Goal: Information Seeking & Learning: Learn about a topic

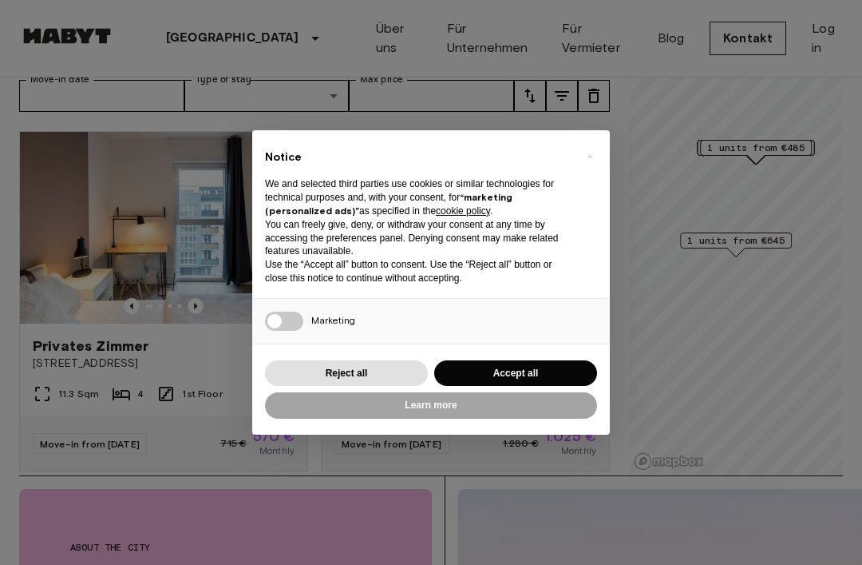
click at [549, 384] on button "Accept all" at bounding box center [515, 373] width 163 height 26
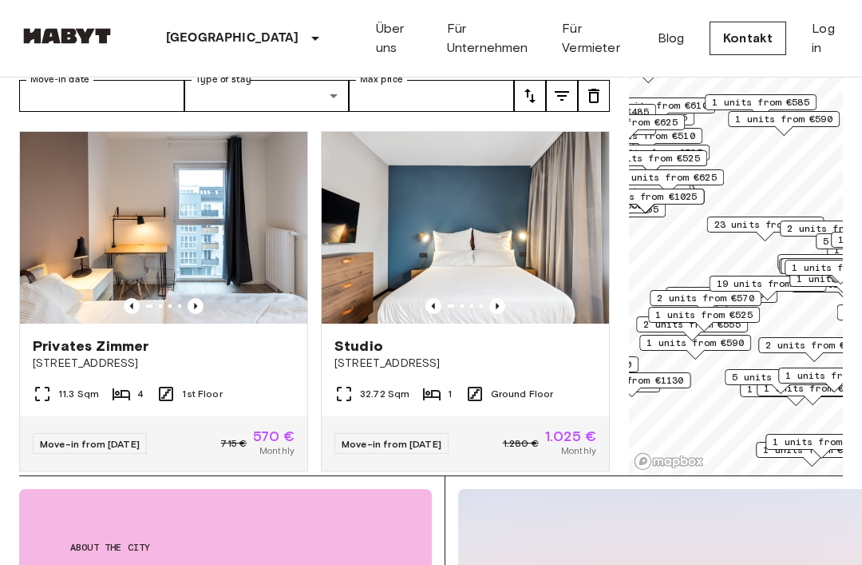
click at [200, 298] on icon "Previous image" at bounding box center [196, 306] width 16 height 16
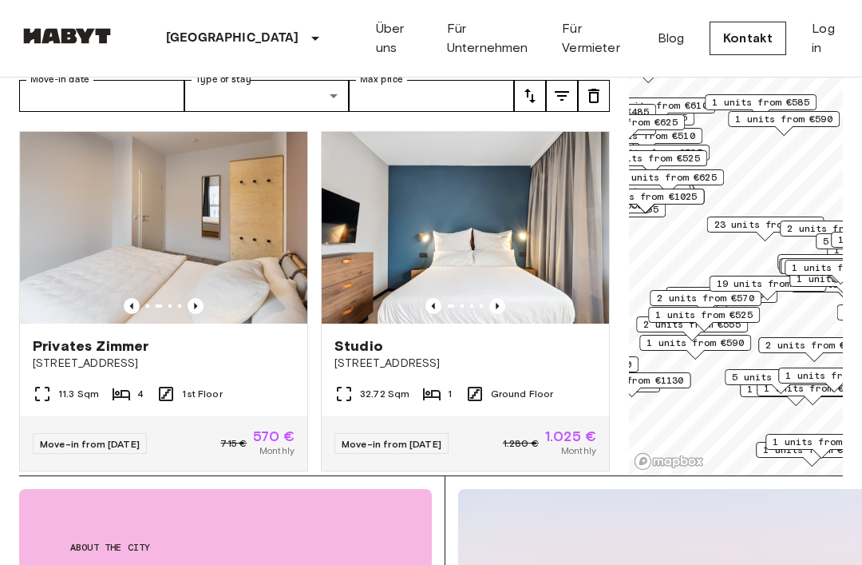
click at [196, 303] on icon "Previous image" at bounding box center [195, 306] width 3 height 6
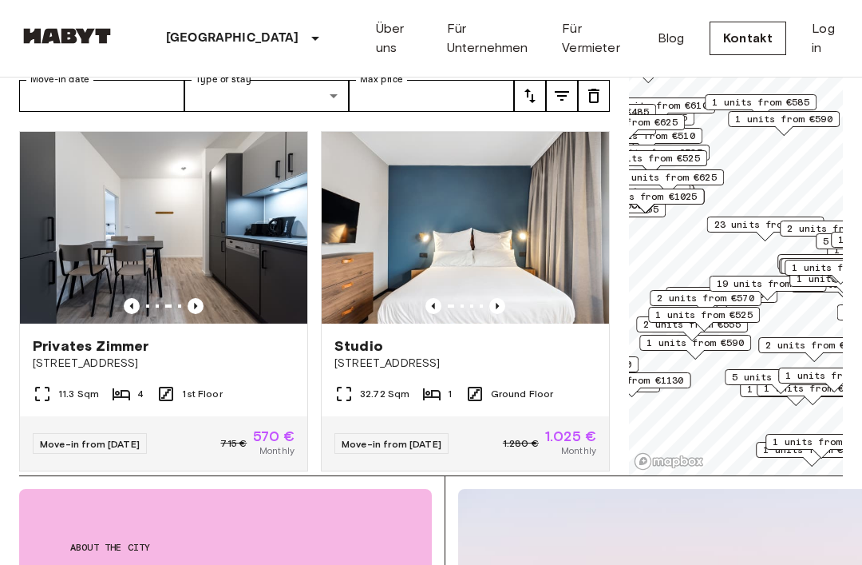
click at [200, 298] on icon "Previous image" at bounding box center [196, 306] width 16 height 16
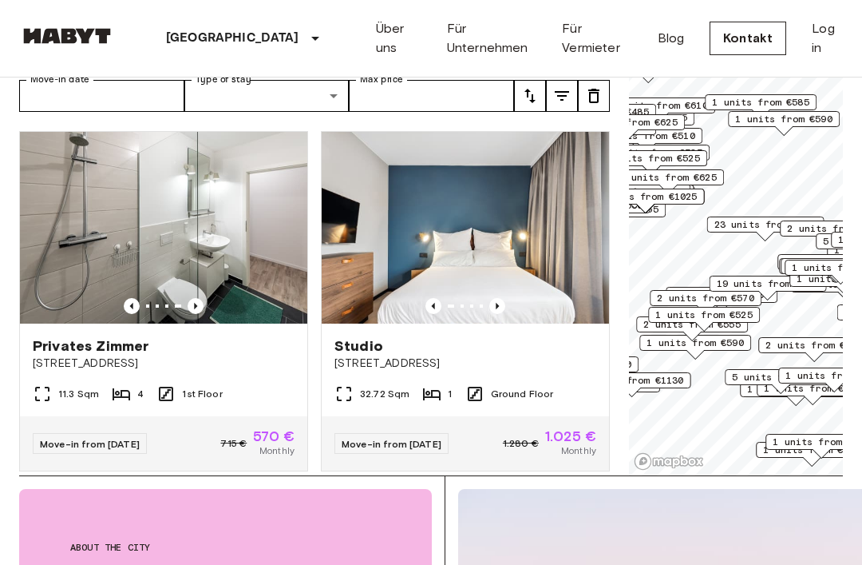
click at [201, 298] on icon "Previous image" at bounding box center [196, 306] width 16 height 16
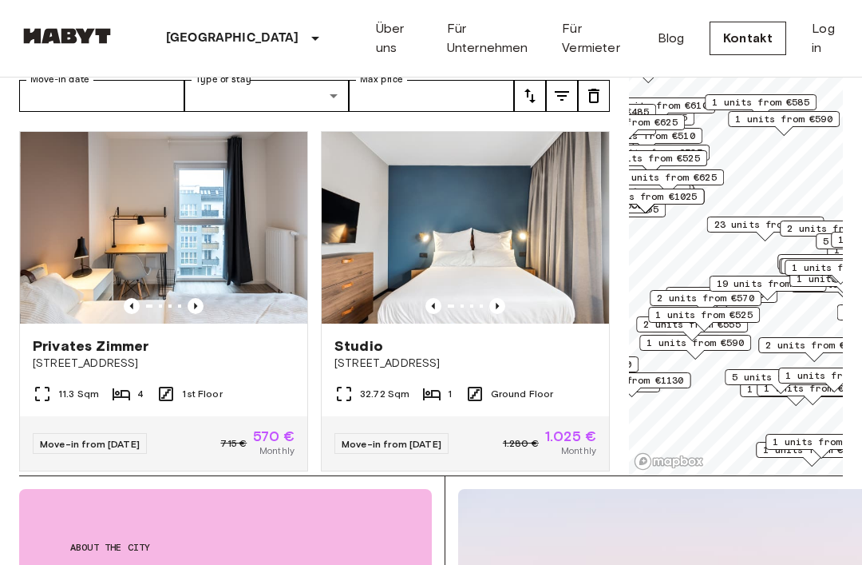
click at [194, 298] on icon "Previous image" at bounding box center [196, 306] width 16 height 16
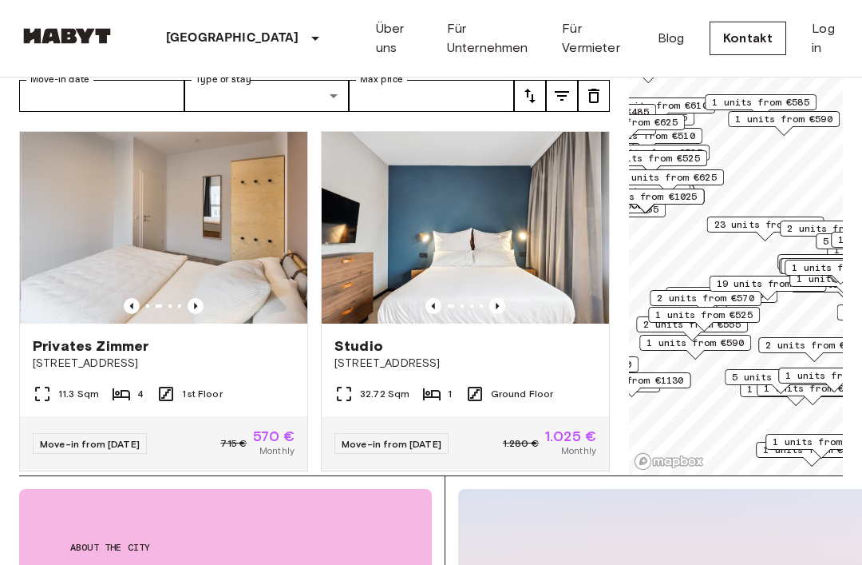
click at [199, 298] on icon "Previous image" at bounding box center [196, 306] width 16 height 16
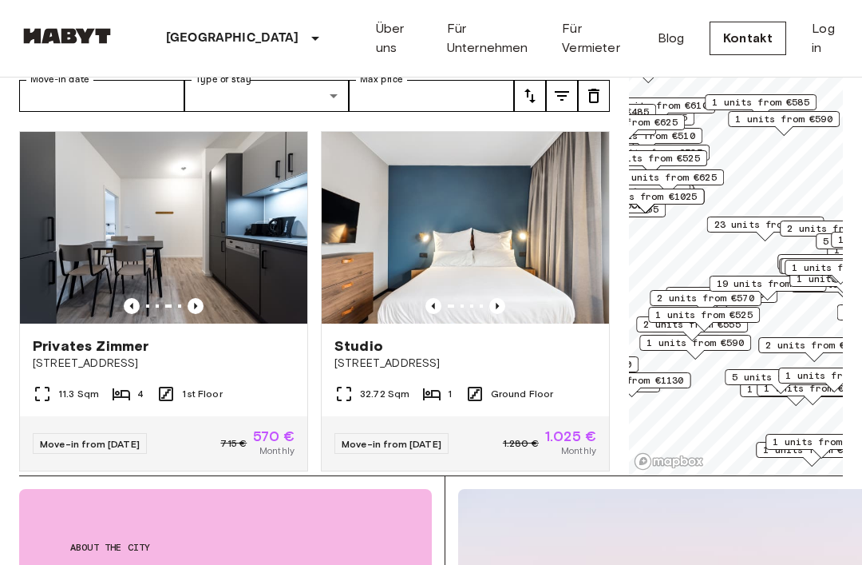
click at [136, 267] on img at bounding box center [163, 228] width 287 height 192
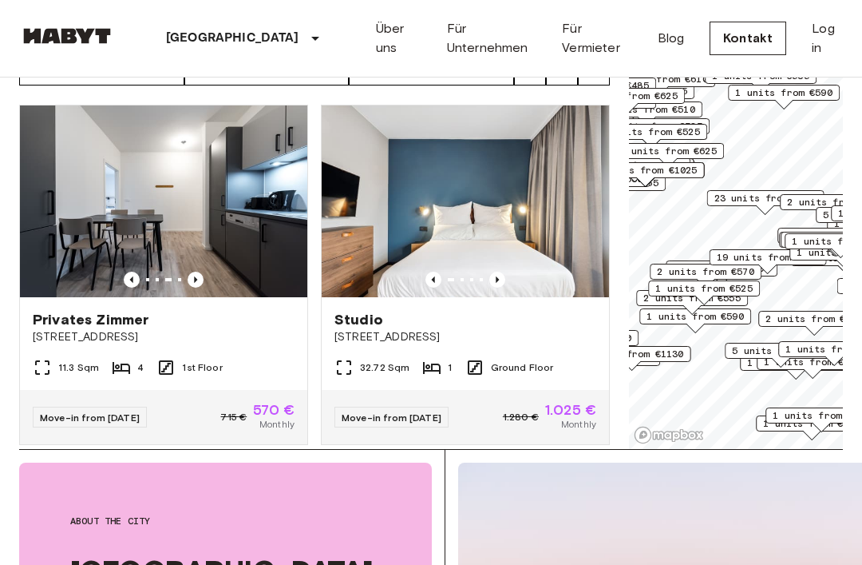
click at [500, 272] on icon "Previous image" at bounding box center [498, 280] width 16 height 16
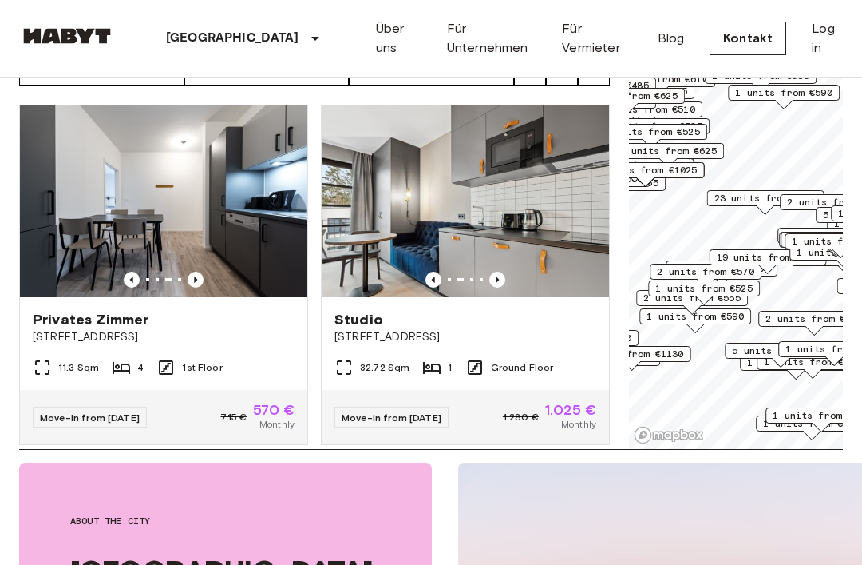
click at [504, 272] on icon "Previous image" at bounding box center [498, 280] width 16 height 16
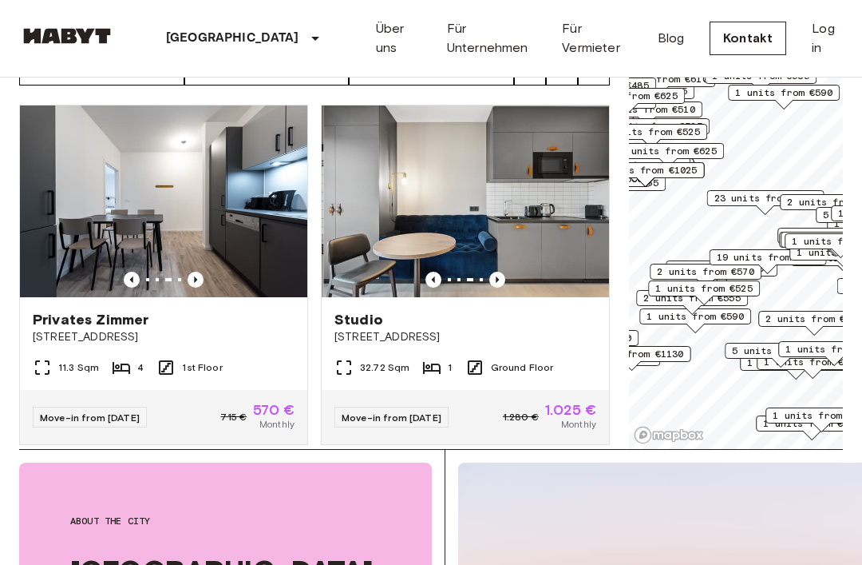
click at [503, 272] on icon "Previous image" at bounding box center [498, 280] width 16 height 16
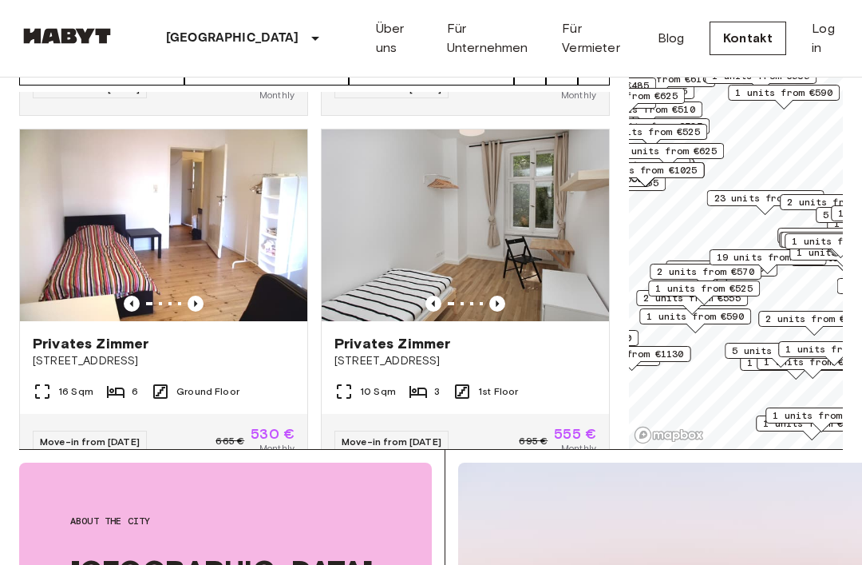
scroll to position [339, 0]
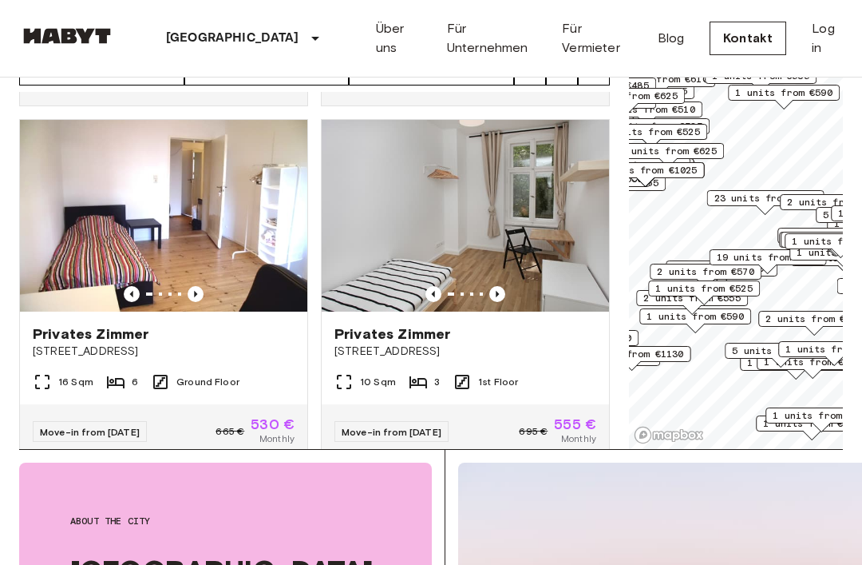
click at [62, 224] on img at bounding box center [163, 216] width 287 height 192
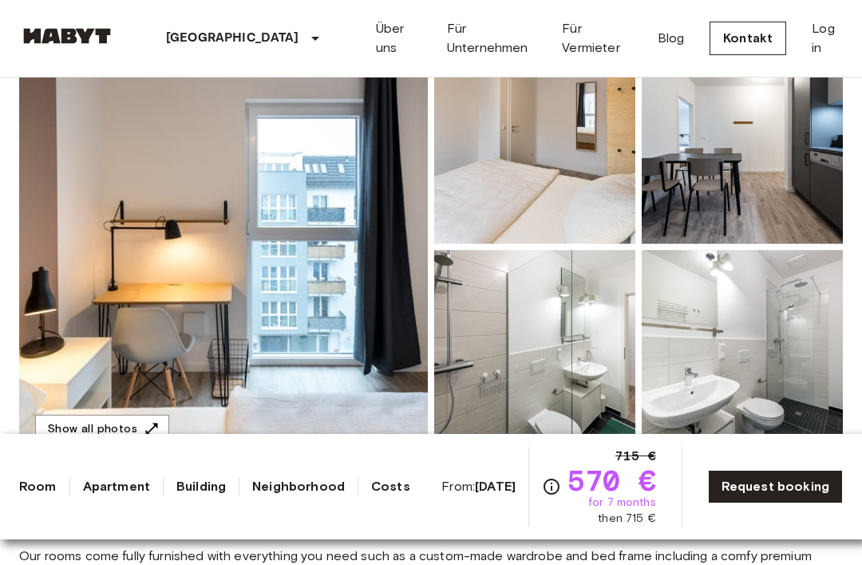
scroll to position [188, 0]
click at [88, 427] on button "Show all photos" at bounding box center [102, 430] width 134 height 30
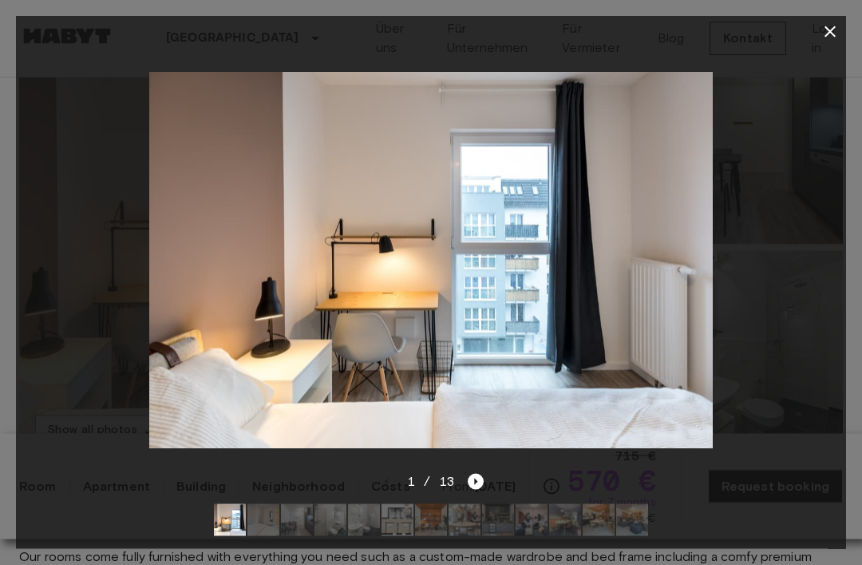
scroll to position [188, 0]
click at [473, 490] on icon "Next image" at bounding box center [476, 482] width 16 height 16
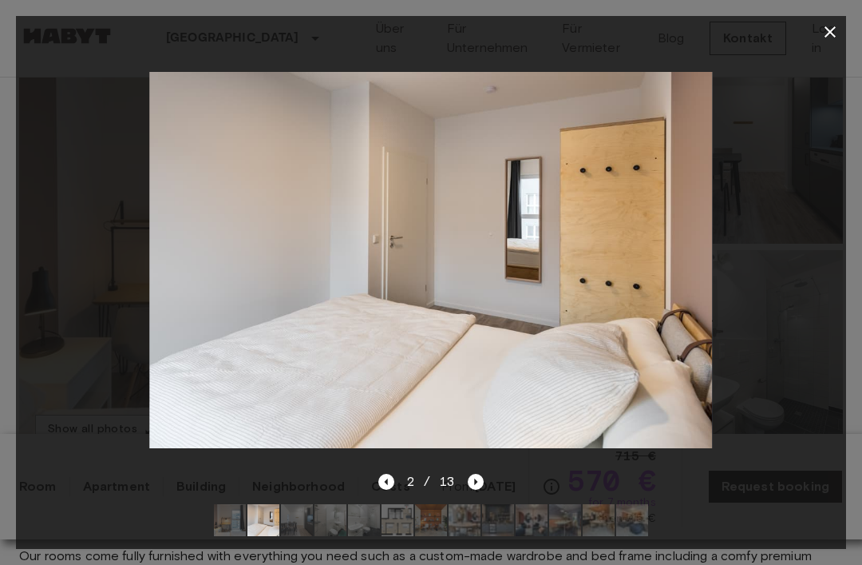
click at [387, 490] on icon "Previous image" at bounding box center [387, 482] width 16 height 16
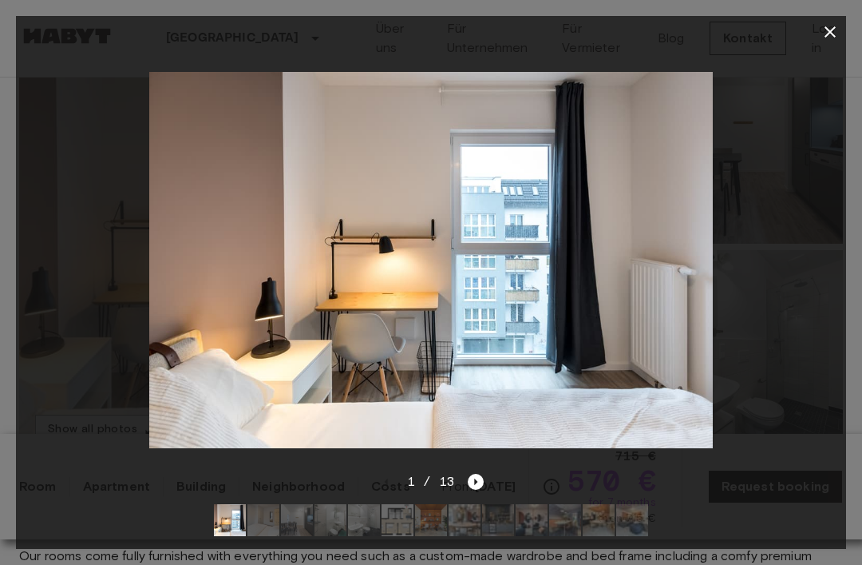
click at [469, 490] on icon "Next image" at bounding box center [476, 482] width 16 height 16
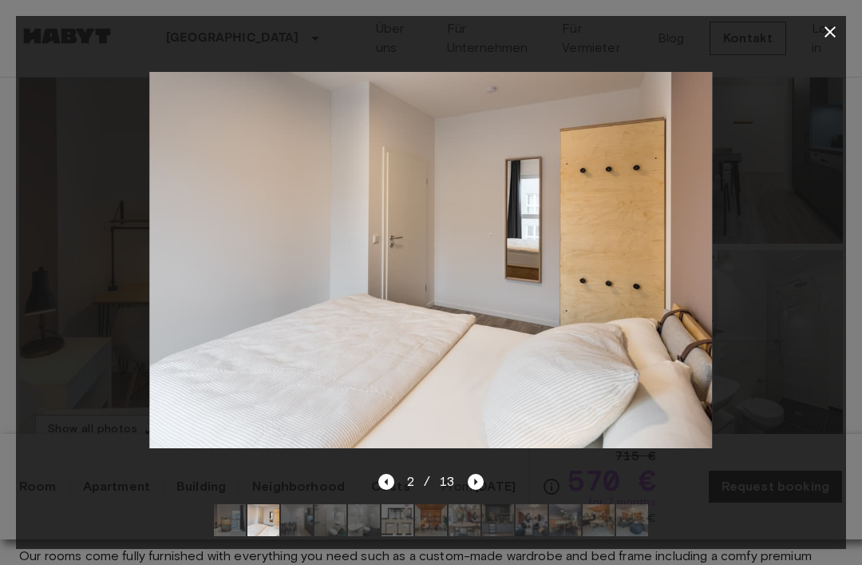
click at [369, 472] on div at bounding box center [431, 260] width 831 height 424
click at [381, 490] on icon "Previous image" at bounding box center [387, 482] width 16 height 16
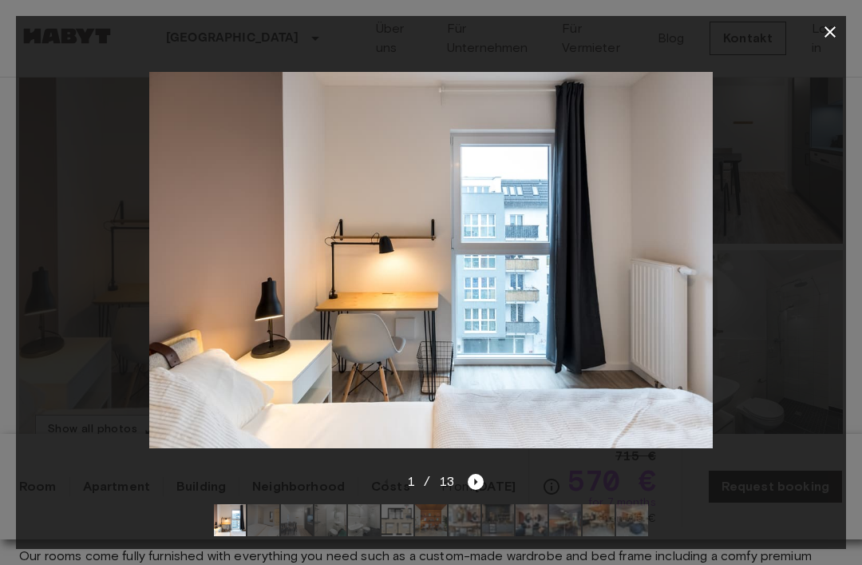
click at [471, 490] on icon "Next image" at bounding box center [476, 482] width 16 height 16
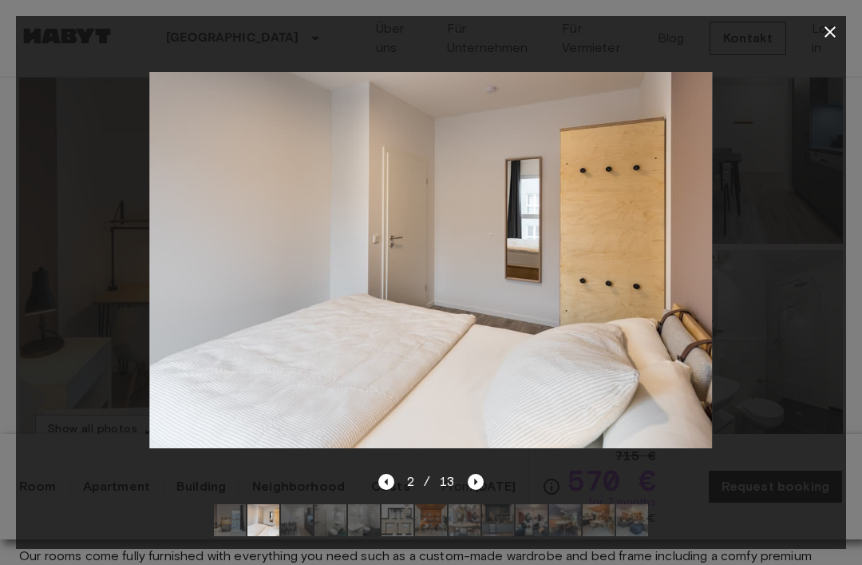
click at [379, 490] on icon "Previous image" at bounding box center [387, 482] width 16 height 16
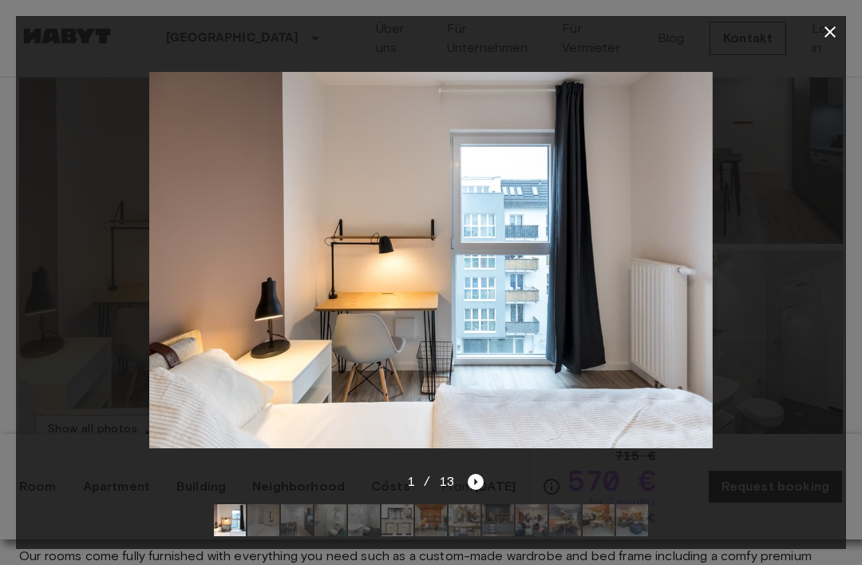
click at [458, 491] on div "1 / 13" at bounding box center [432, 481] width 106 height 19
click at [477, 490] on icon "Next image" at bounding box center [476, 482] width 16 height 16
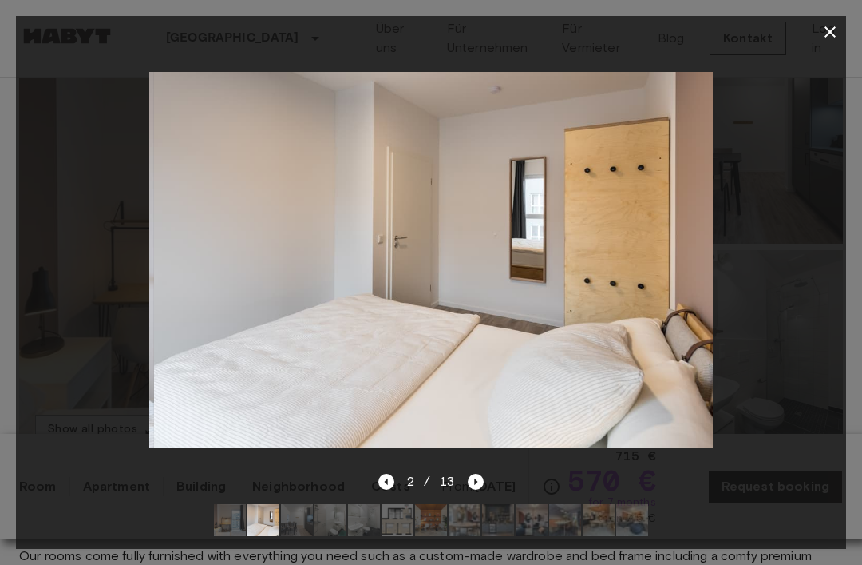
click at [473, 472] on div at bounding box center [431, 260] width 831 height 424
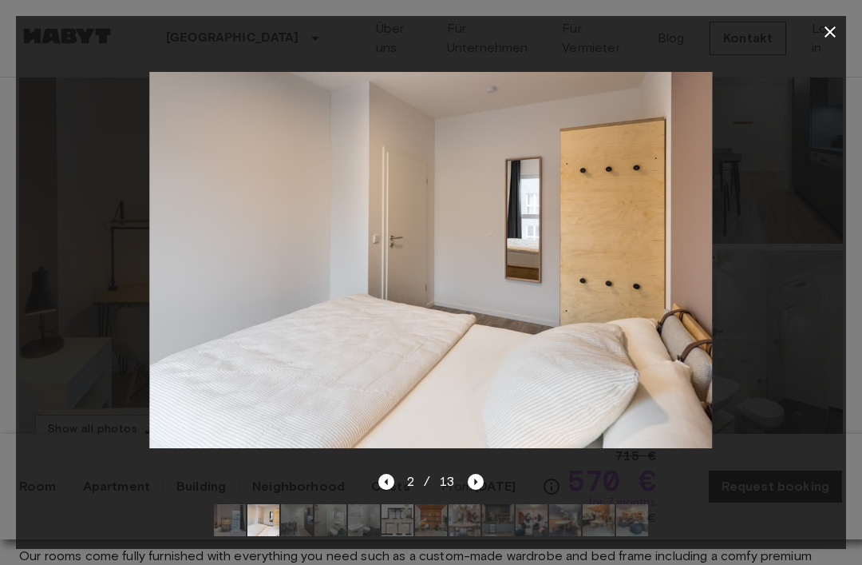
click at [476, 490] on icon "Next image" at bounding box center [476, 482] width 16 height 16
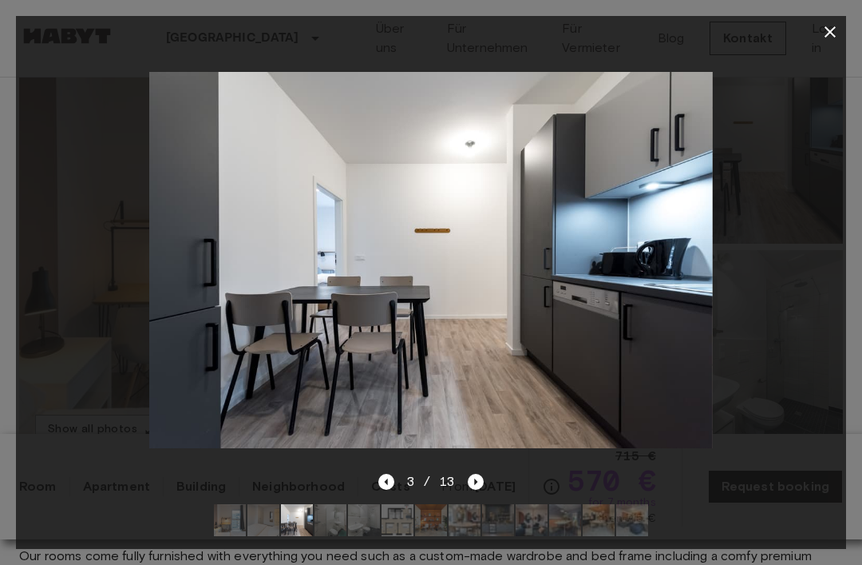
click at [471, 490] on icon "Next image" at bounding box center [476, 482] width 16 height 16
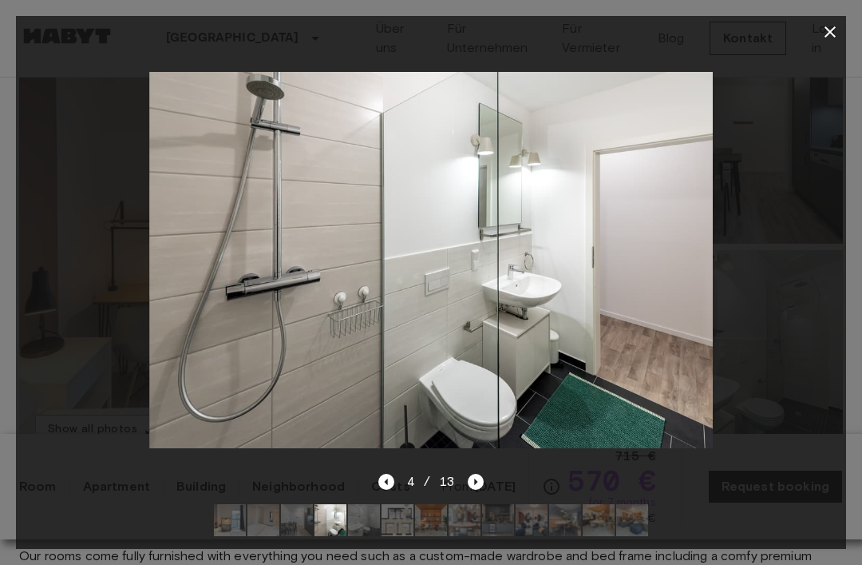
click at [470, 490] on icon "Next image" at bounding box center [476, 482] width 16 height 16
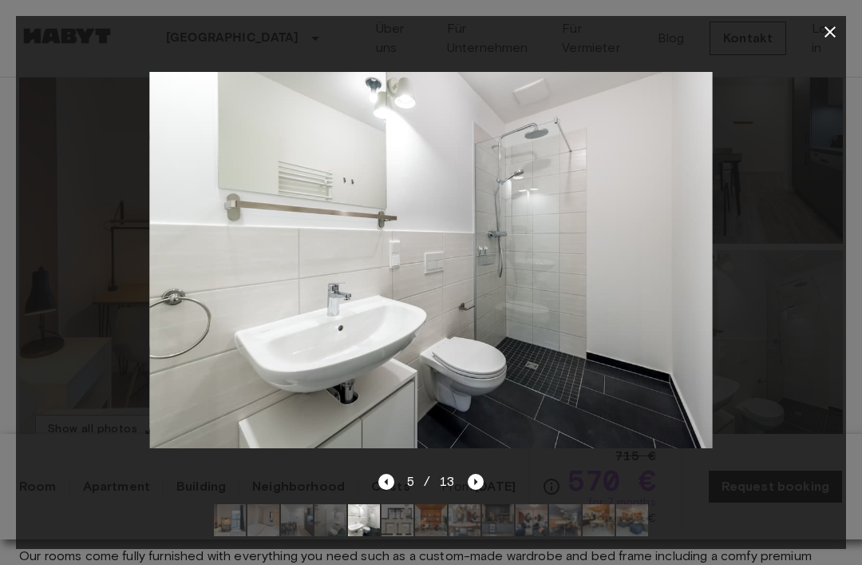
click at [382, 490] on icon "Previous image" at bounding box center [387, 482] width 16 height 16
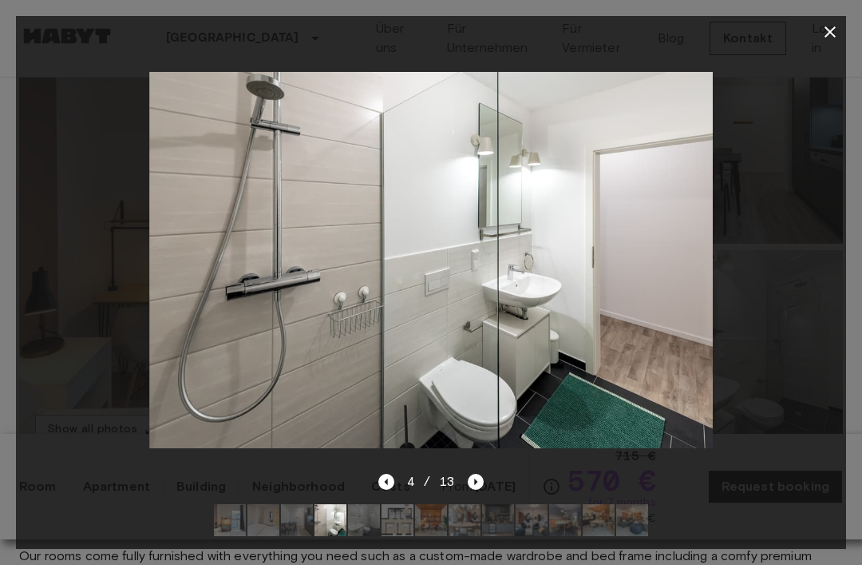
click at [472, 490] on icon "Next image" at bounding box center [476, 482] width 16 height 16
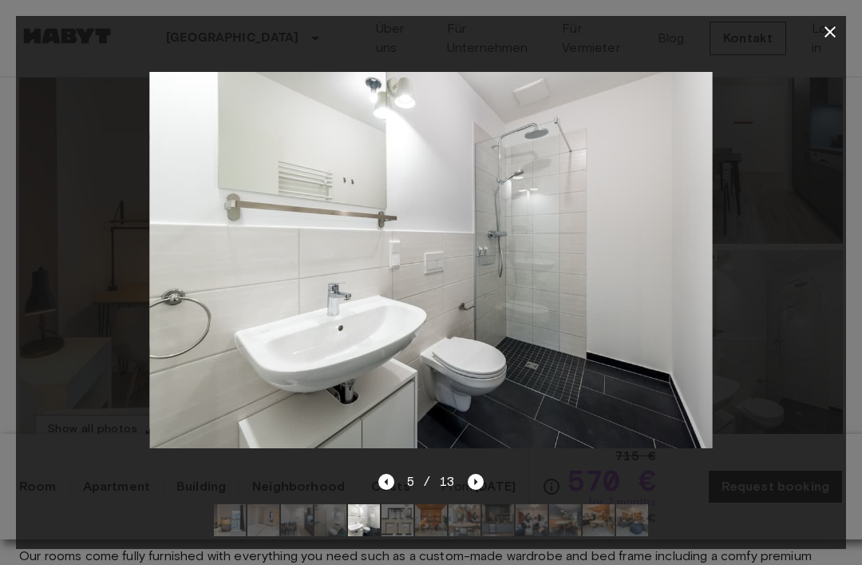
click at [390, 490] on icon "Previous image" at bounding box center [387, 482] width 16 height 16
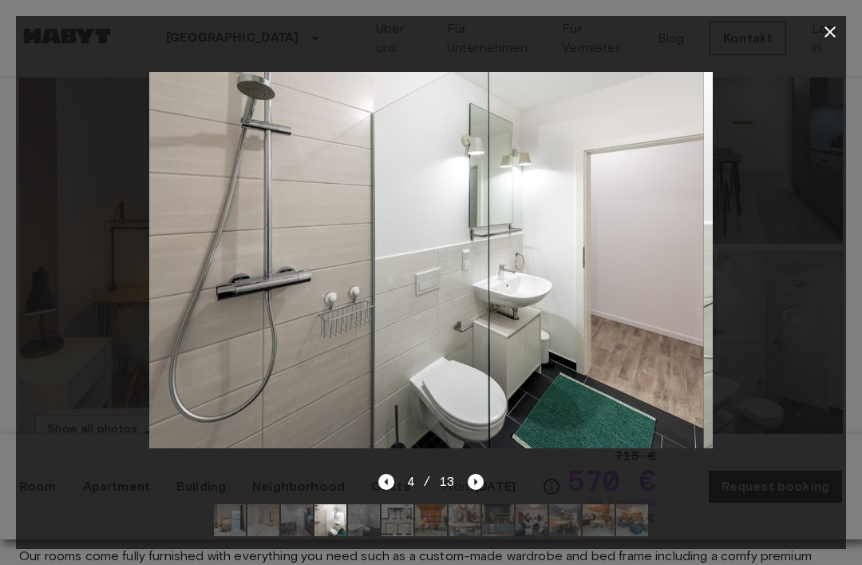
click at [473, 490] on icon "Next image" at bounding box center [476, 482] width 16 height 16
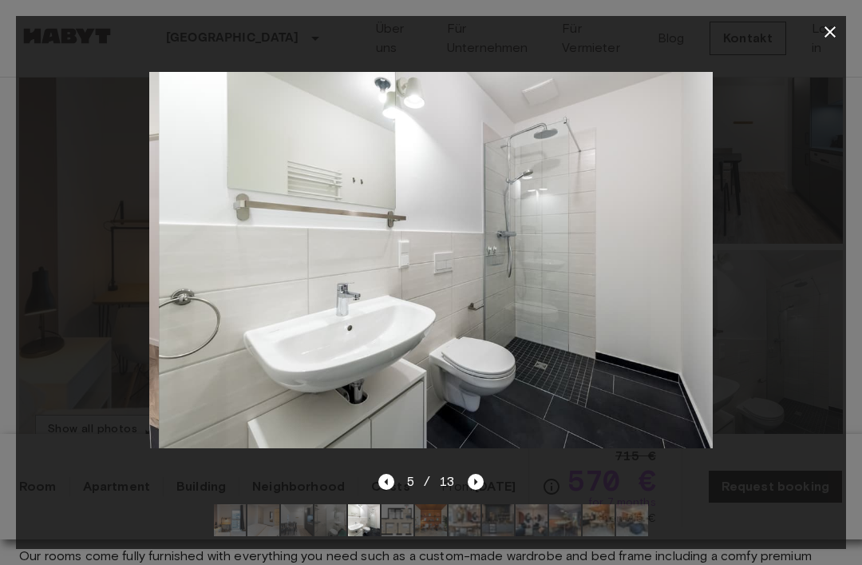
click at [471, 490] on icon "Next image" at bounding box center [476, 482] width 16 height 16
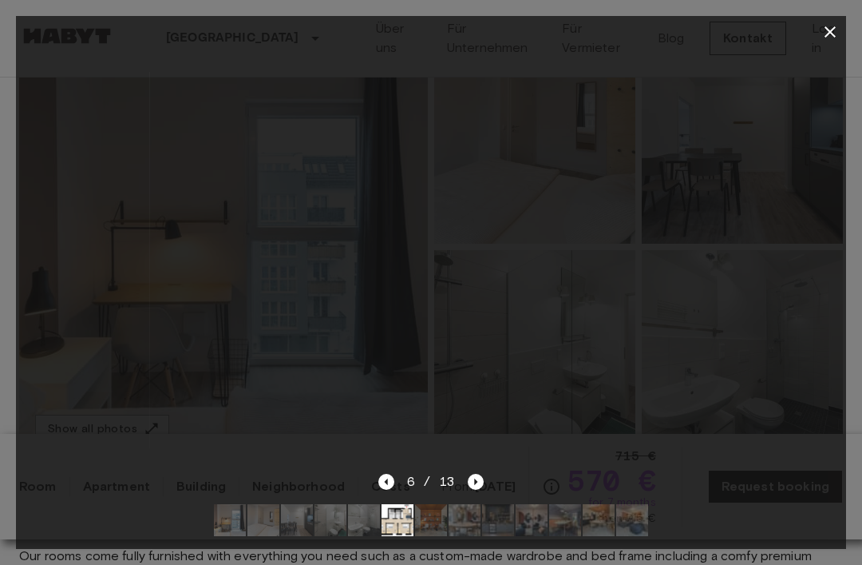
click at [581, 241] on img at bounding box center [431, 259] width 564 height 375
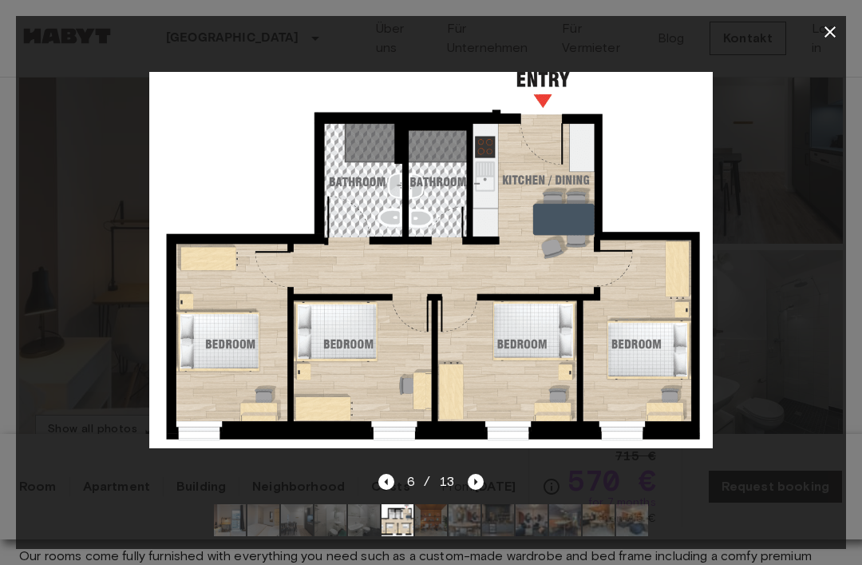
click at [471, 490] on icon "Next image" at bounding box center [476, 482] width 16 height 16
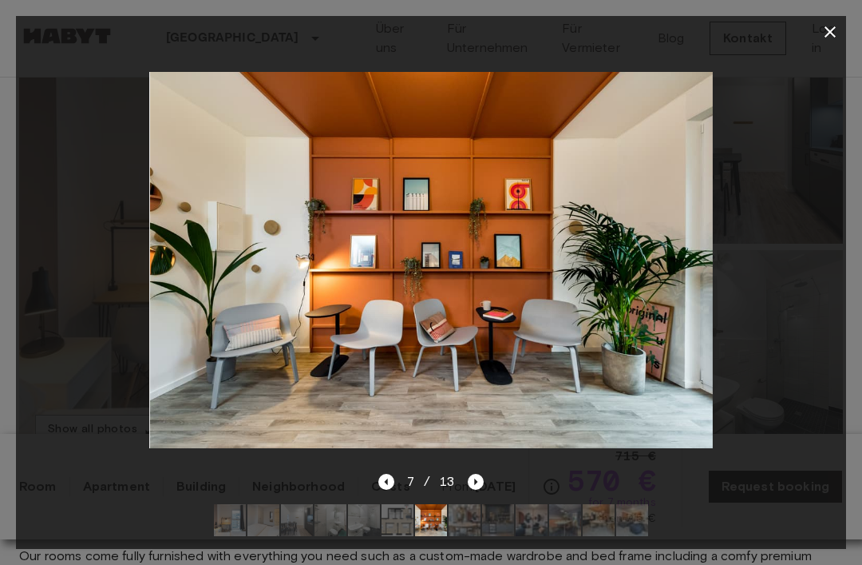
click at [468, 490] on icon "Next image" at bounding box center [476, 482] width 16 height 16
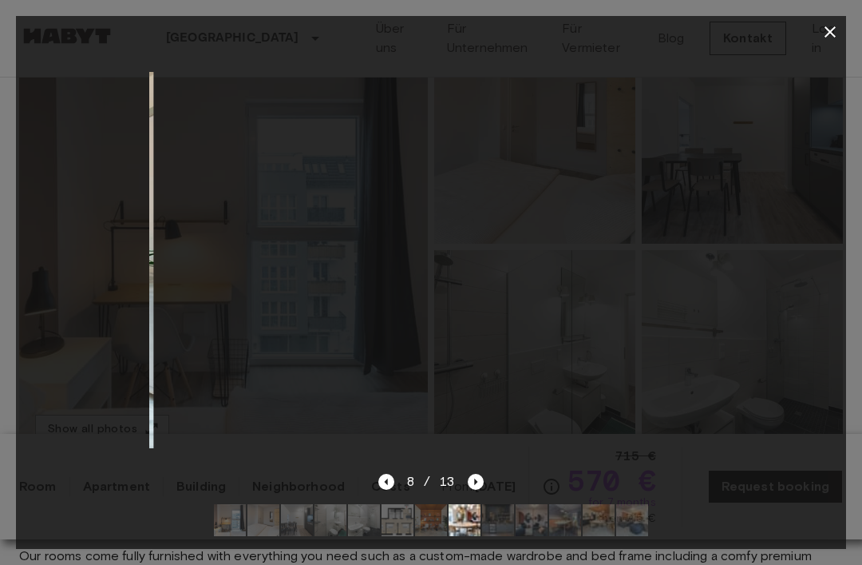
click at [474, 490] on icon "Next image" at bounding box center [476, 482] width 16 height 16
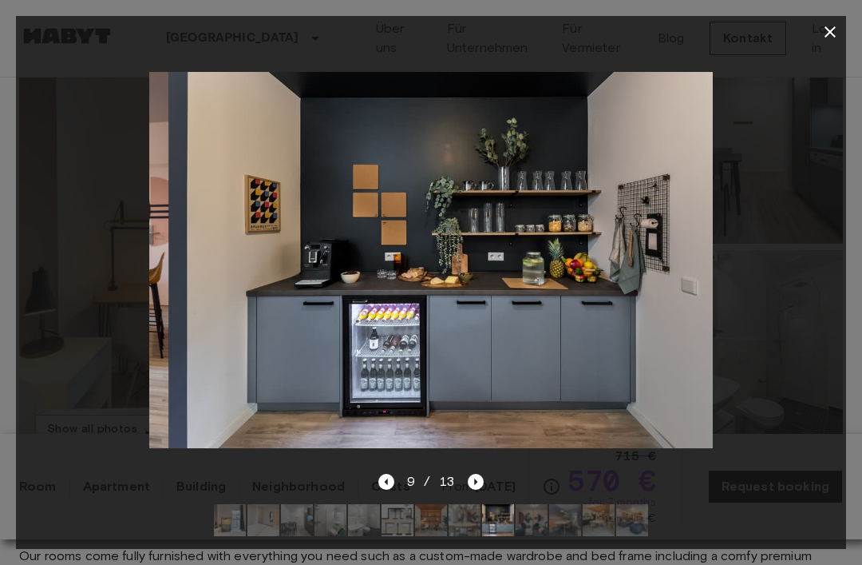
click at [478, 490] on icon "Next image" at bounding box center [476, 482] width 16 height 16
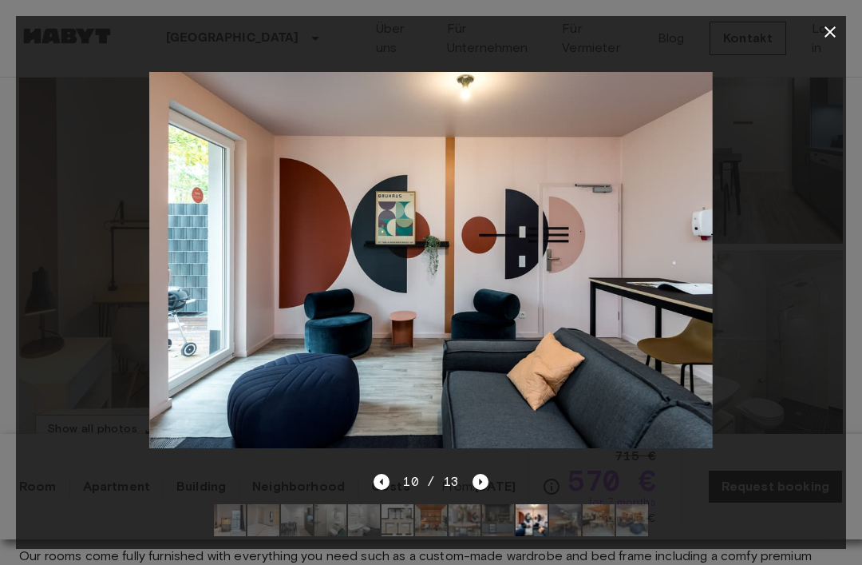
click at [476, 490] on icon "Next image" at bounding box center [481, 482] width 16 height 16
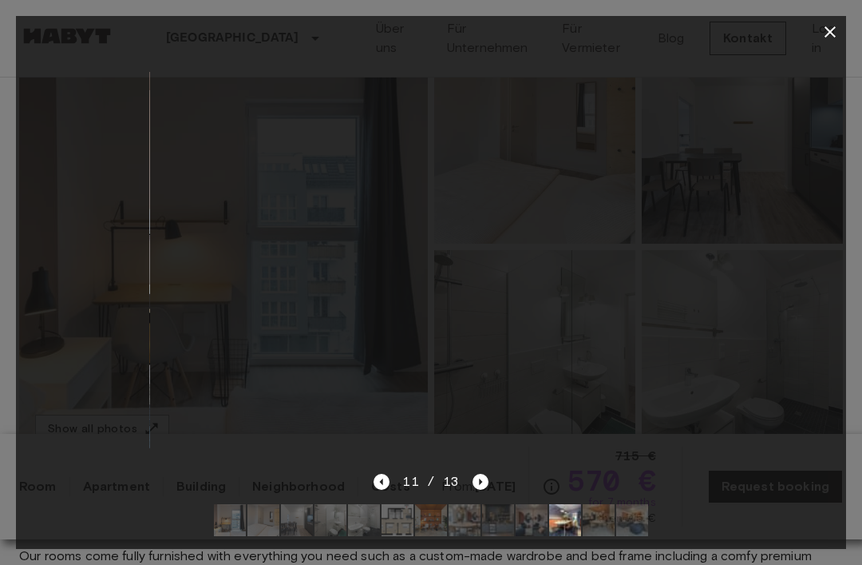
click at [482, 472] on div at bounding box center [431, 260] width 831 height 424
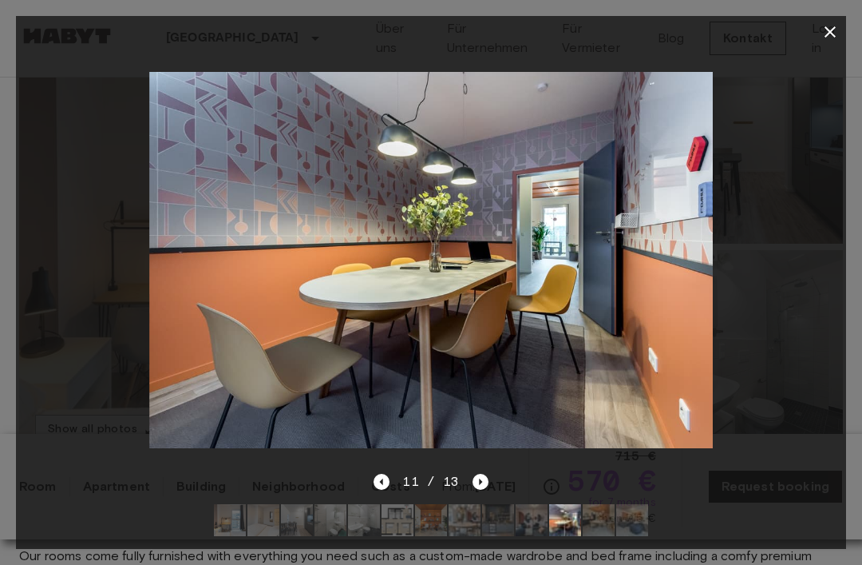
click at [482, 490] on icon "Next image" at bounding box center [481, 482] width 16 height 16
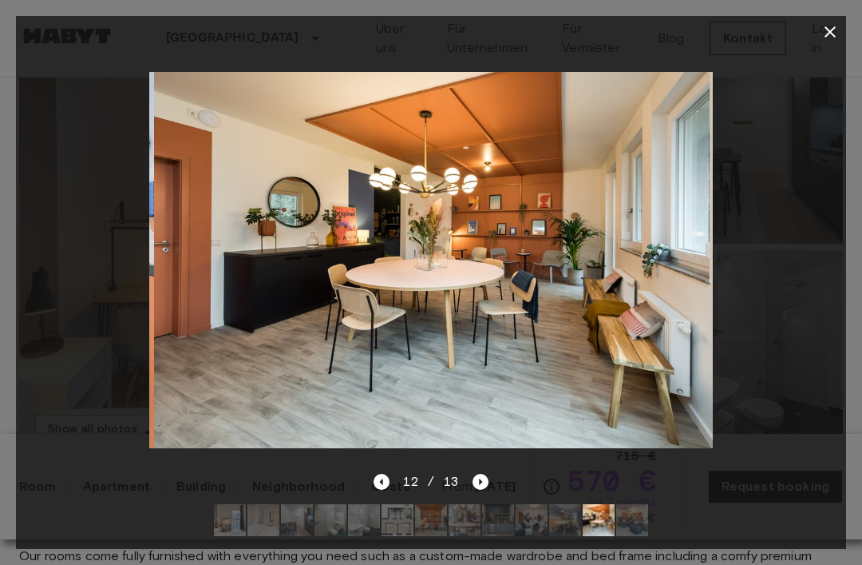
click at [482, 490] on icon "Next image" at bounding box center [481, 482] width 16 height 16
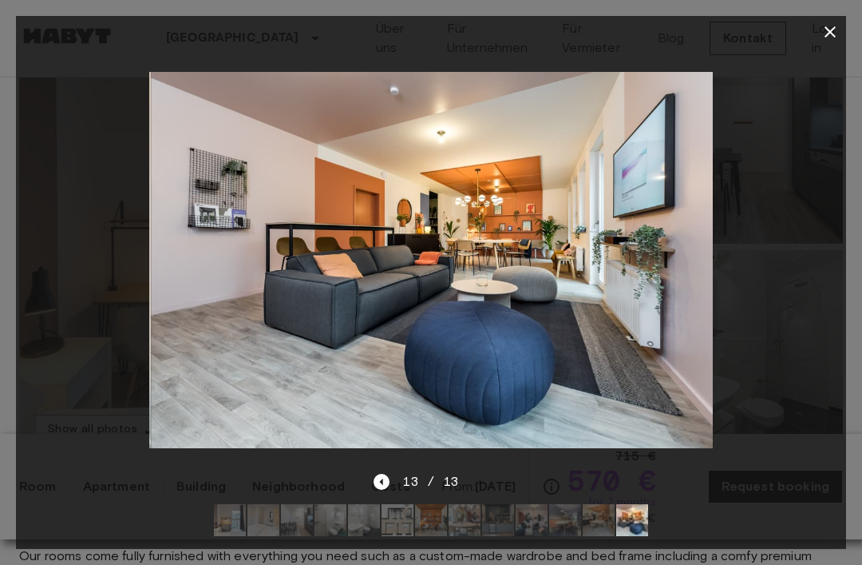
click at [822, 307] on div at bounding box center [431, 260] width 831 height 424
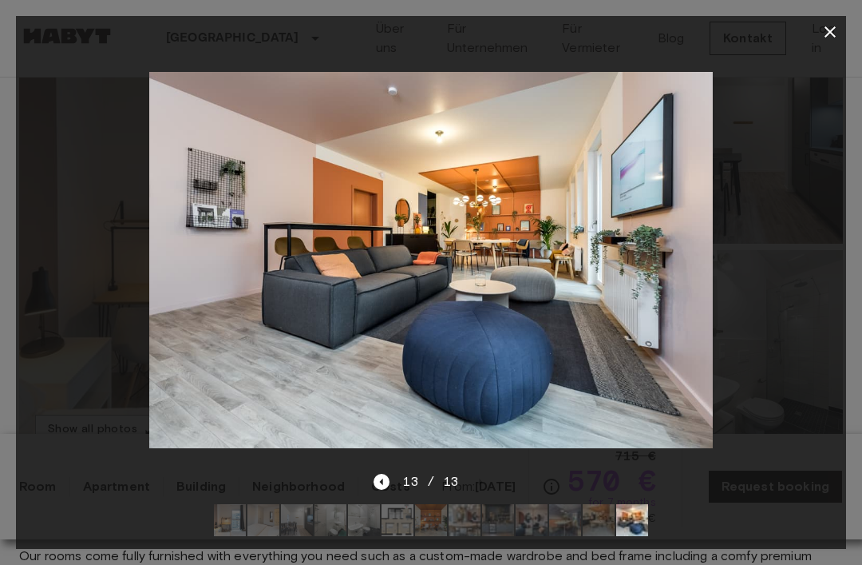
click at [802, 315] on div at bounding box center [431, 260] width 831 height 424
click at [841, 13] on div at bounding box center [431, 282] width 862 height 565
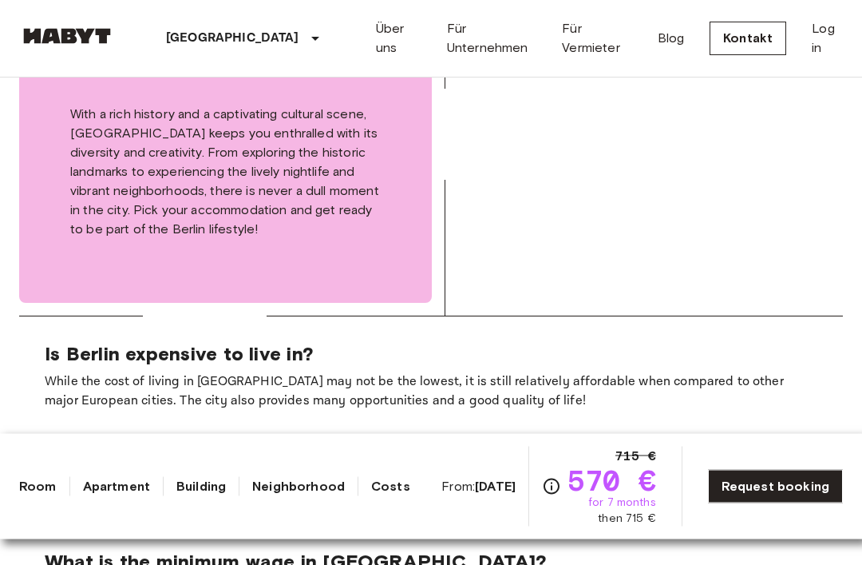
scroll to position [2858, 0]
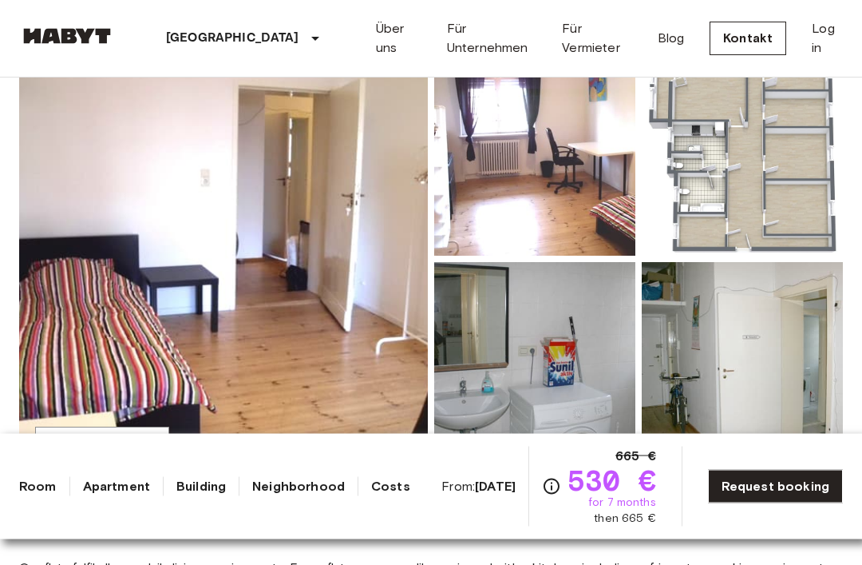
scroll to position [182, 0]
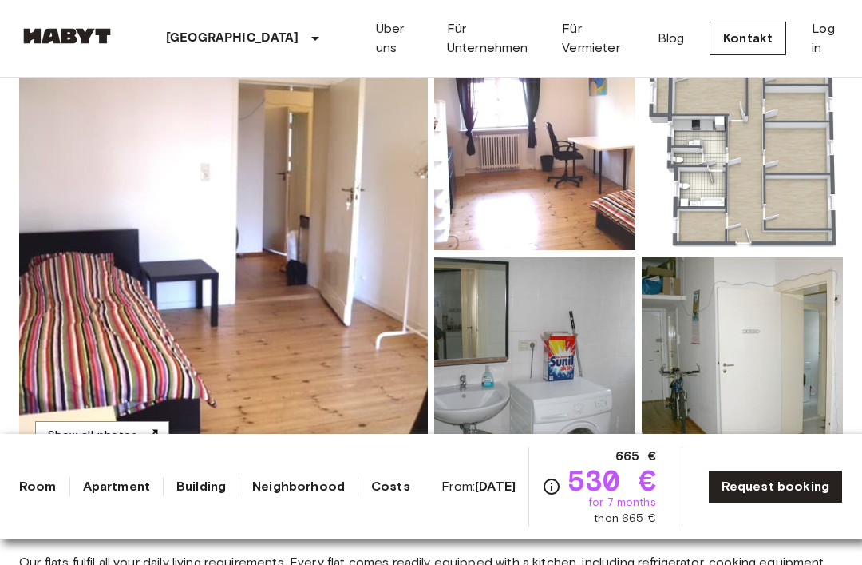
click at [78, 426] on button "Show all photos" at bounding box center [102, 436] width 134 height 30
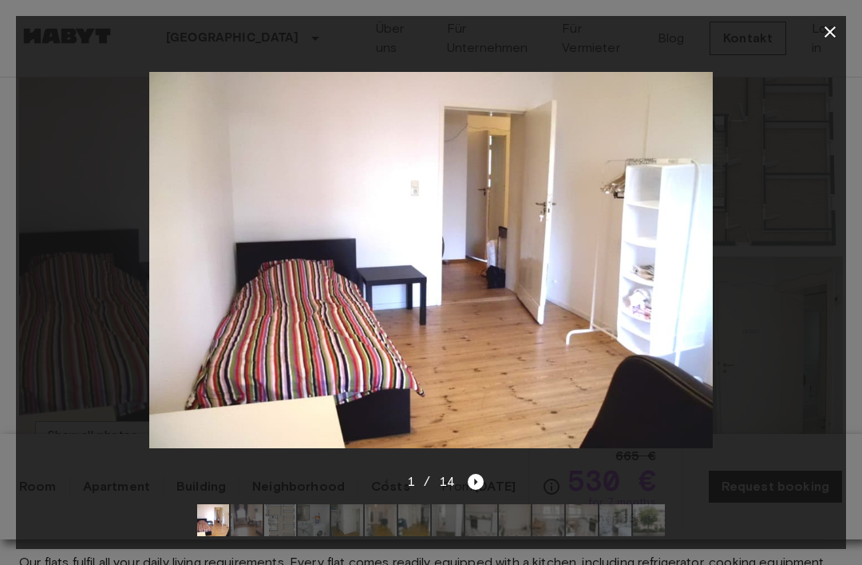
click at [472, 490] on icon "Next image" at bounding box center [476, 482] width 16 height 16
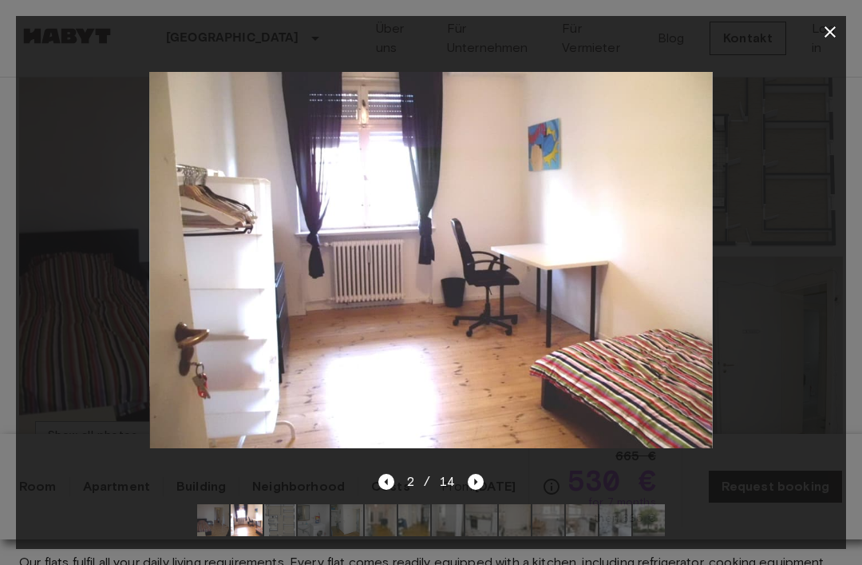
click at [478, 490] on icon "Next image" at bounding box center [476, 482] width 16 height 16
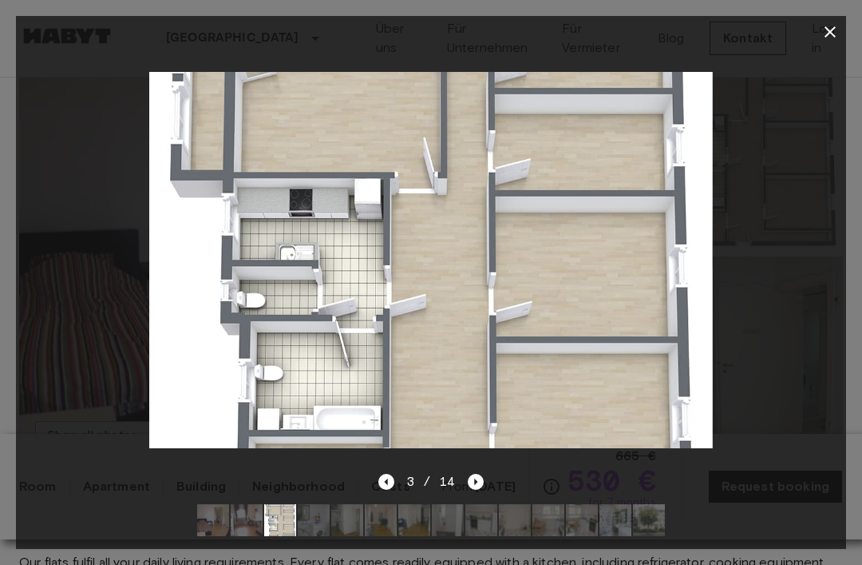
click at [482, 472] on div at bounding box center [431, 260] width 831 height 424
click at [482, 490] on icon "Next image" at bounding box center [476, 482] width 16 height 16
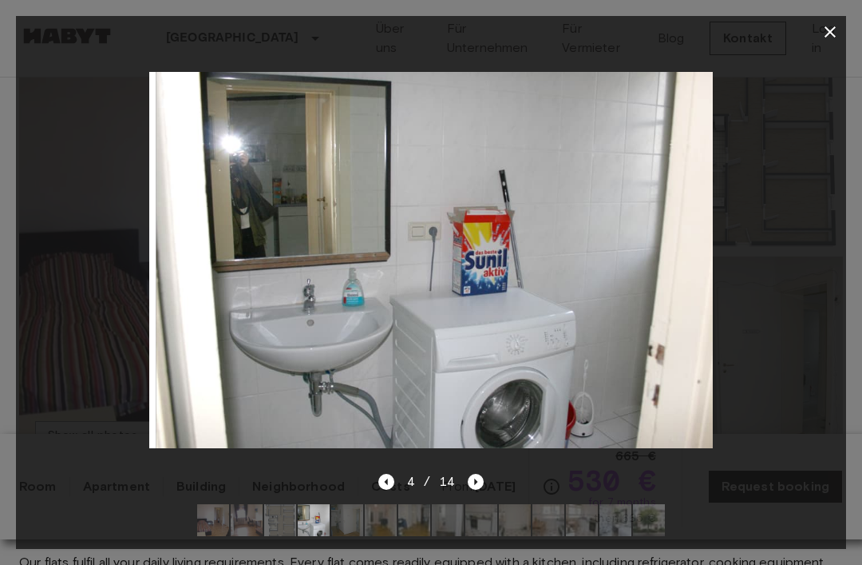
click at [477, 490] on icon "Next image" at bounding box center [476, 482] width 16 height 16
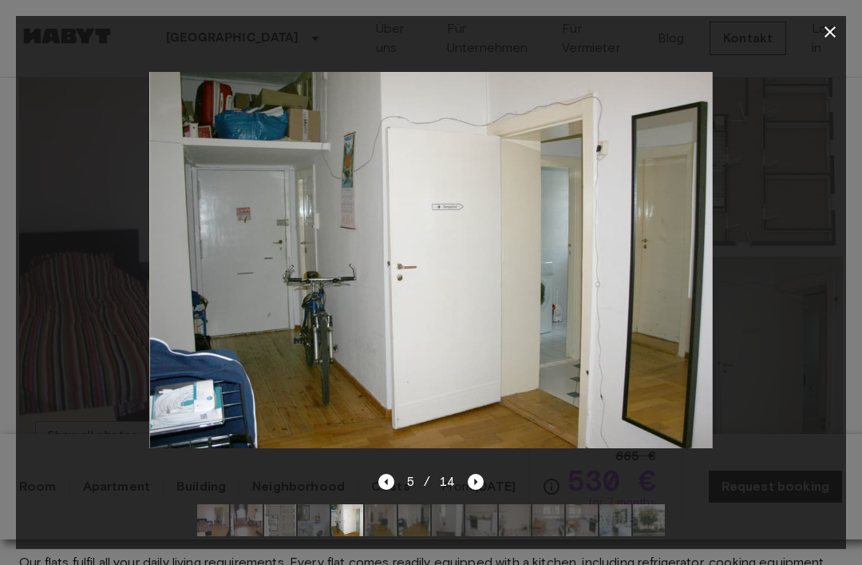
click at [382, 490] on icon "Previous image" at bounding box center [387, 482] width 16 height 16
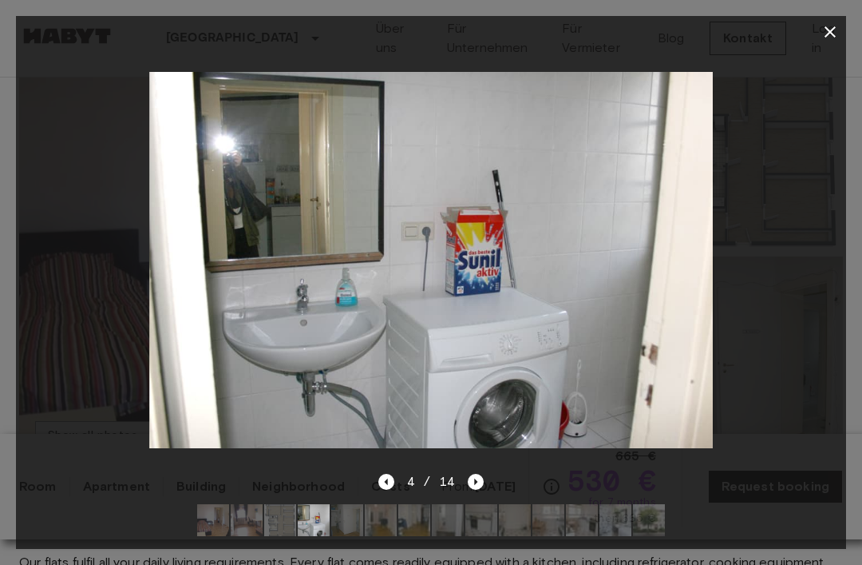
click at [471, 490] on icon "Next image" at bounding box center [476, 482] width 16 height 16
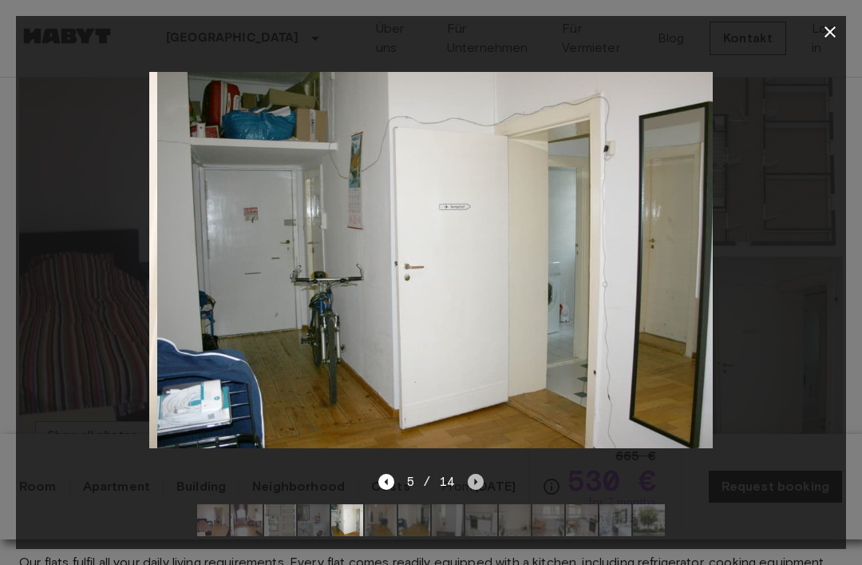
click at [471, 490] on icon "Next image" at bounding box center [476, 482] width 16 height 16
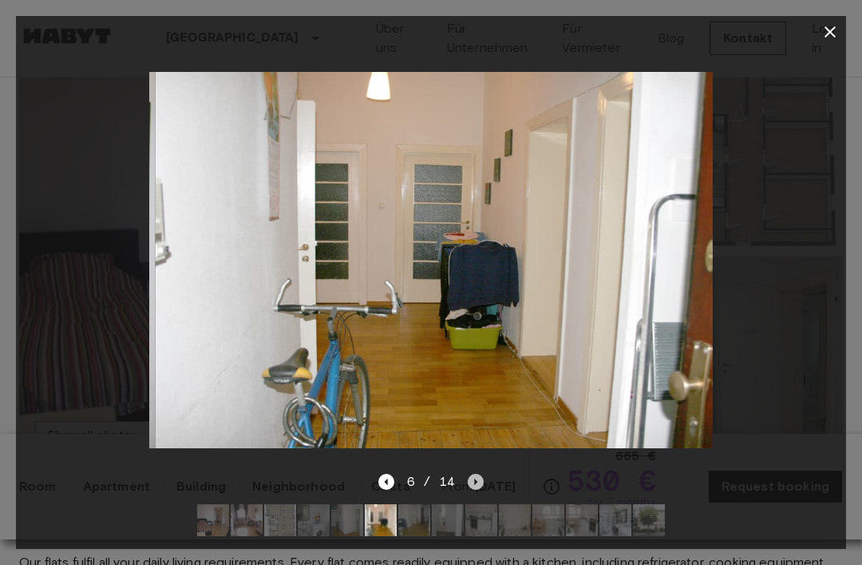
click at [474, 490] on icon "Next image" at bounding box center [476, 482] width 16 height 16
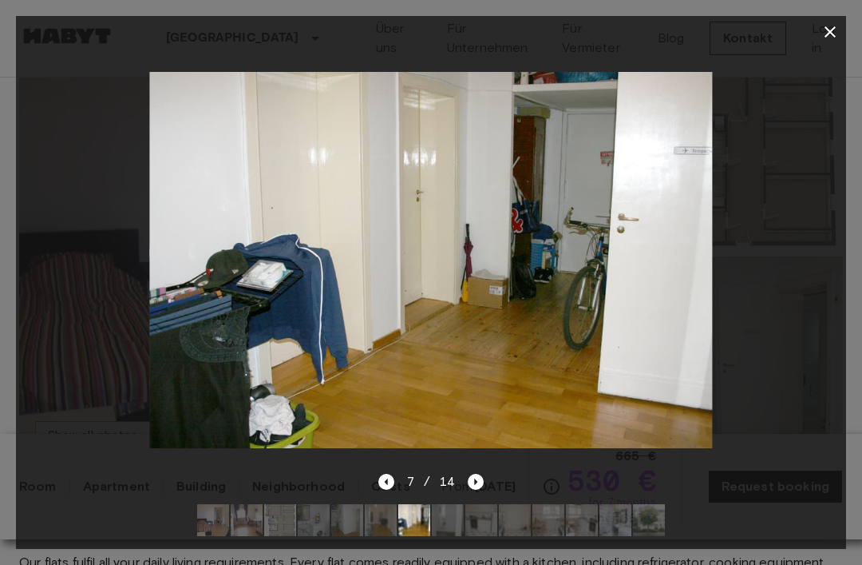
click at [375, 533] on div "7 / 14" at bounding box center [431, 510] width 831 height 77
click at [387, 485] on icon "Previous image" at bounding box center [385, 481] width 3 height 6
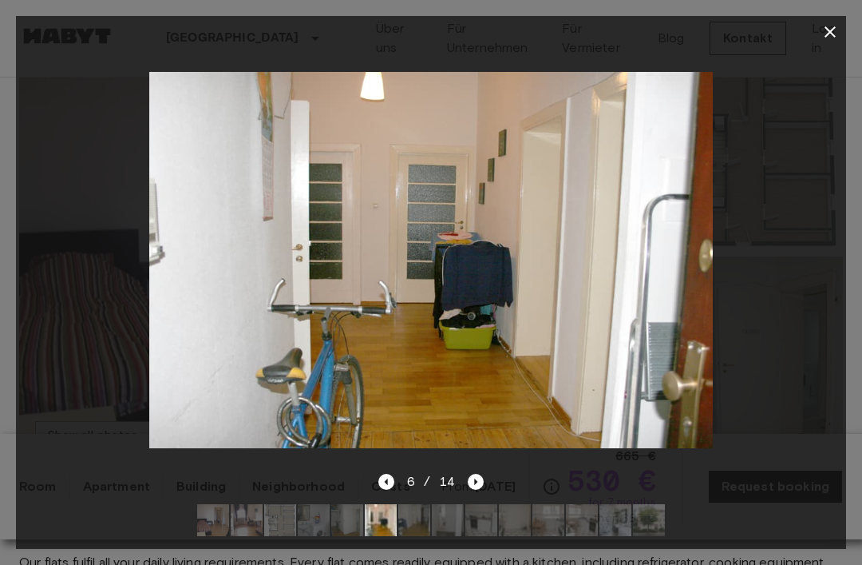
click at [390, 490] on icon "Previous image" at bounding box center [387, 482] width 16 height 16
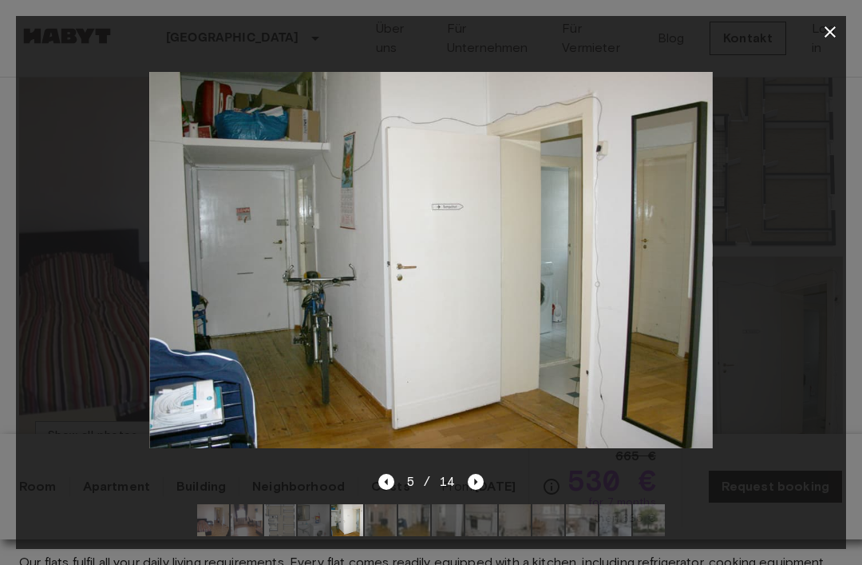
click at [389, 490] on icon "Previous image" at bounding box center [387, 482] width 16 height 16
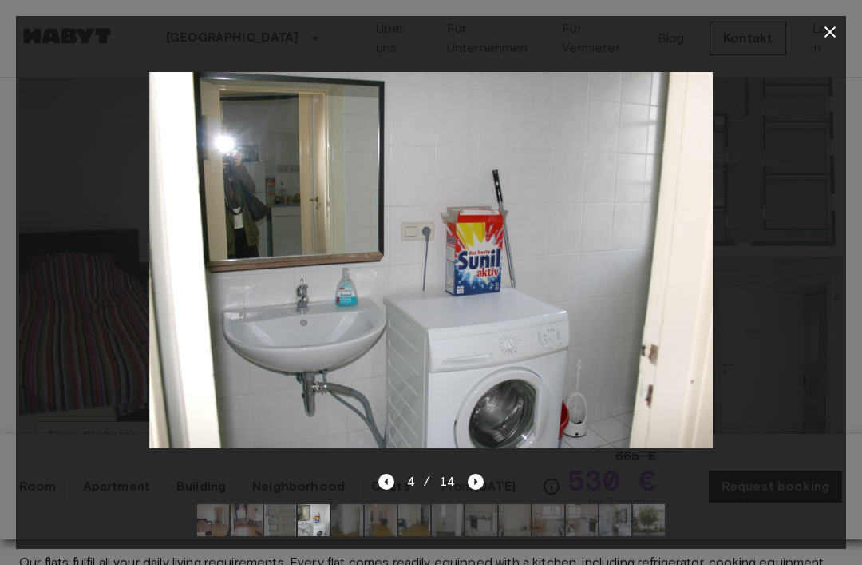
click at [393, 490] on icon "Previous image" at bounding box center [387, 482] width 16 height 16
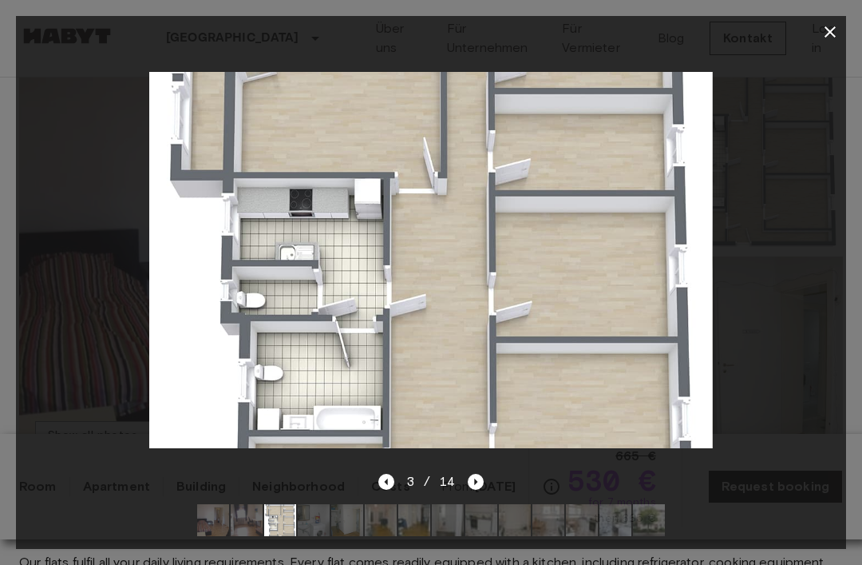
click at [470, 490] on icon "Next image" at bounding box center [476, 482] width 16 height 16
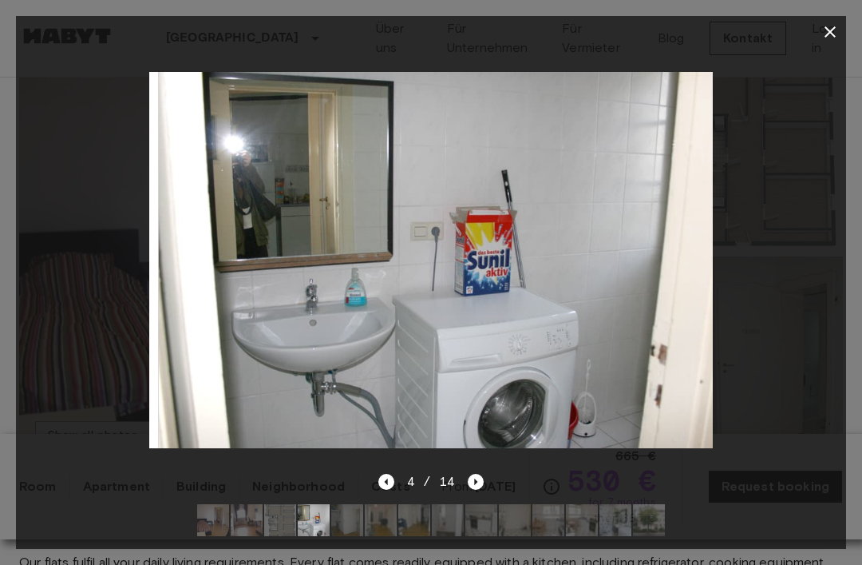
click at [470, 490] on icon "Next image" at bounding box center [476, 482] width 16 height 16
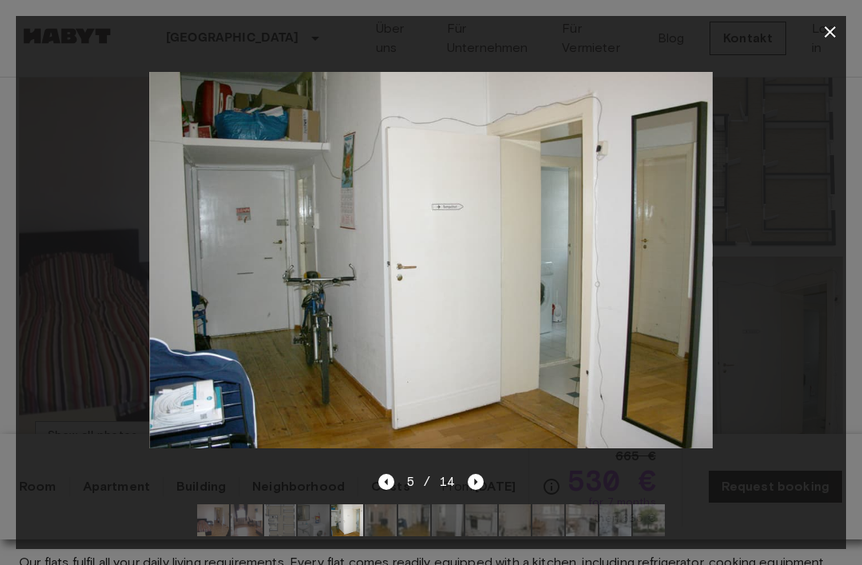
click at [469, 490] on icon "Next image" at bounding box center [476, 482] width 16 height 16
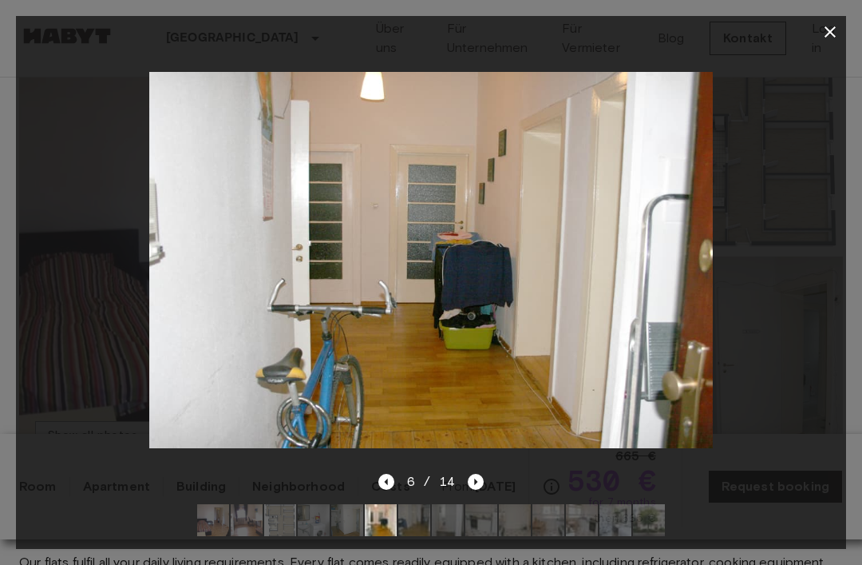
click at [478, 490] on icon "Next image" at bounding box center [476, 482] width 16 height 16
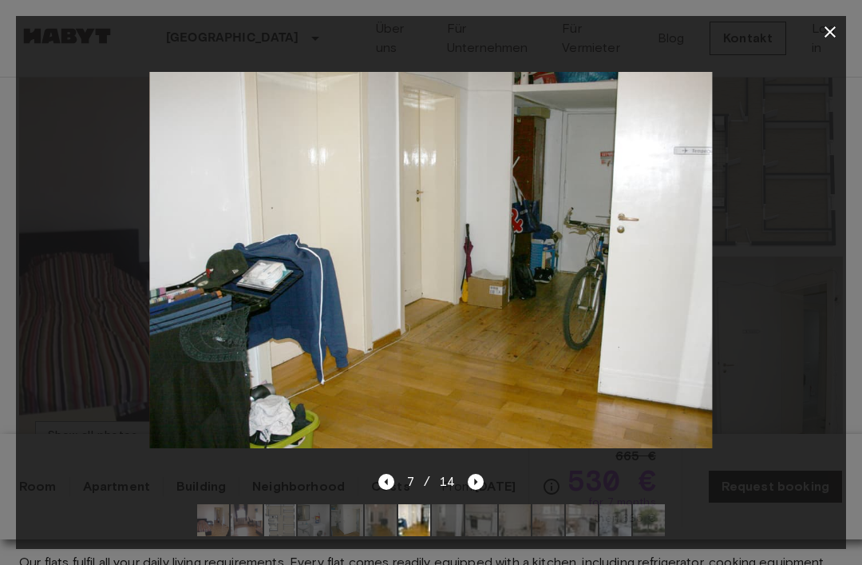
click at [472, 490] on icon "Next image" at bounding box center [476, 482] width 16 height 16
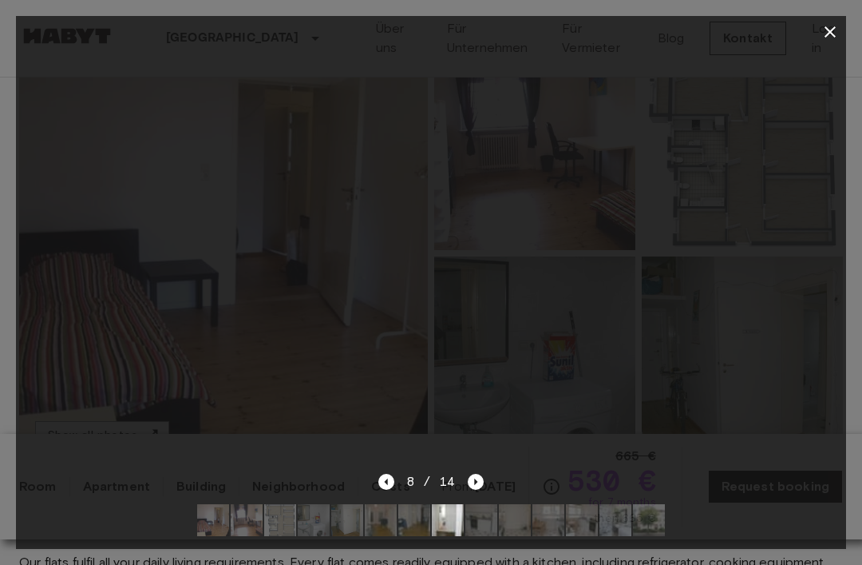
click at [470, 490] on icon "Next image" at bounding box center [476, 482] width 16 height 16
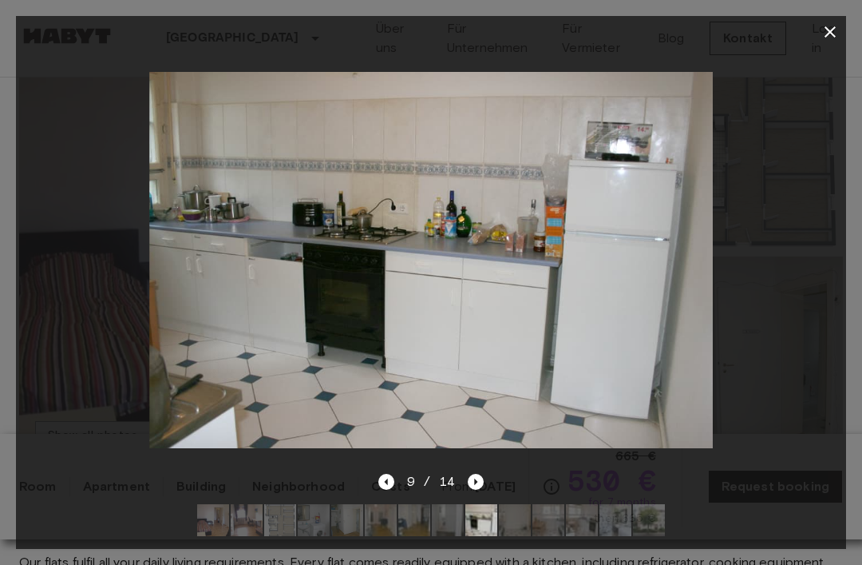
click at [470, 490] on icon "Next image" at bounding box center [476, 482] width 16 height 16
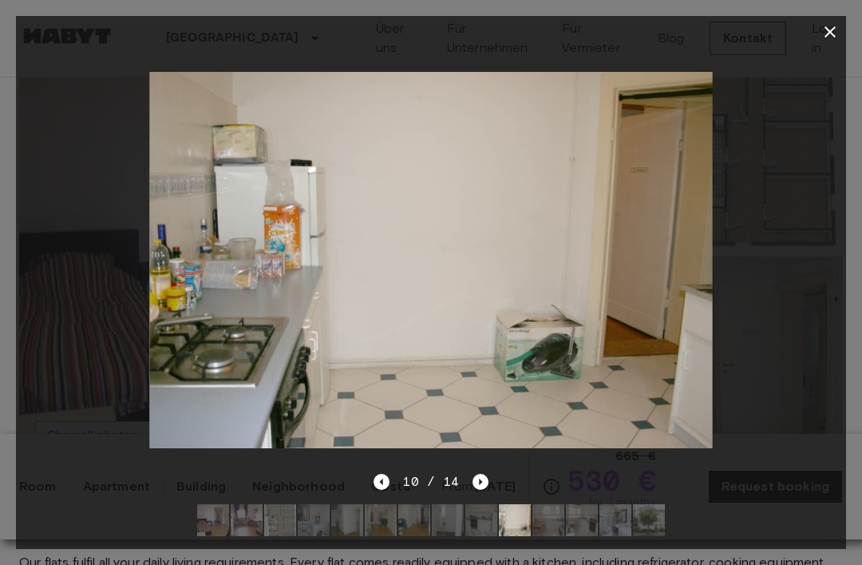
click at [478, 490] on icon "Next image" at bounding box center [481, 482] width 16 height 16
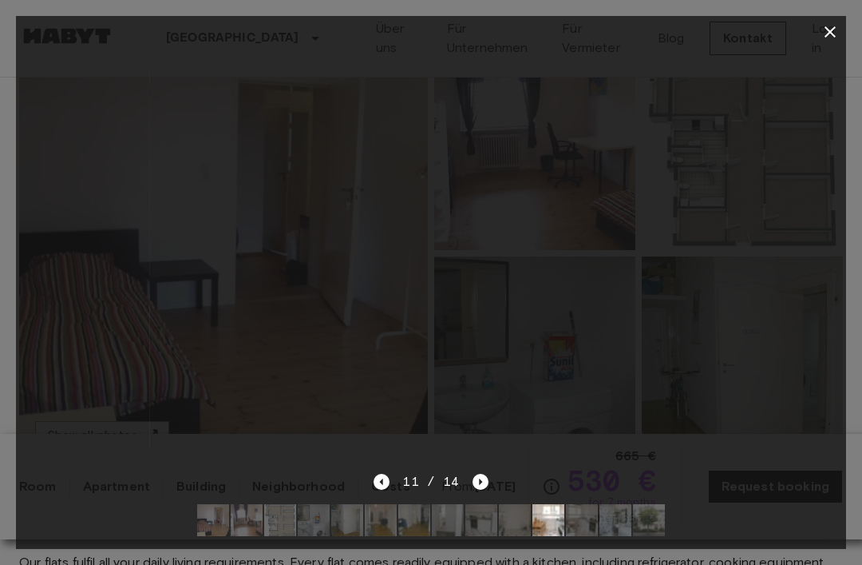
click at [474, 490] on icon "Next image" at bounding box center [481, 482] width 16 height 16
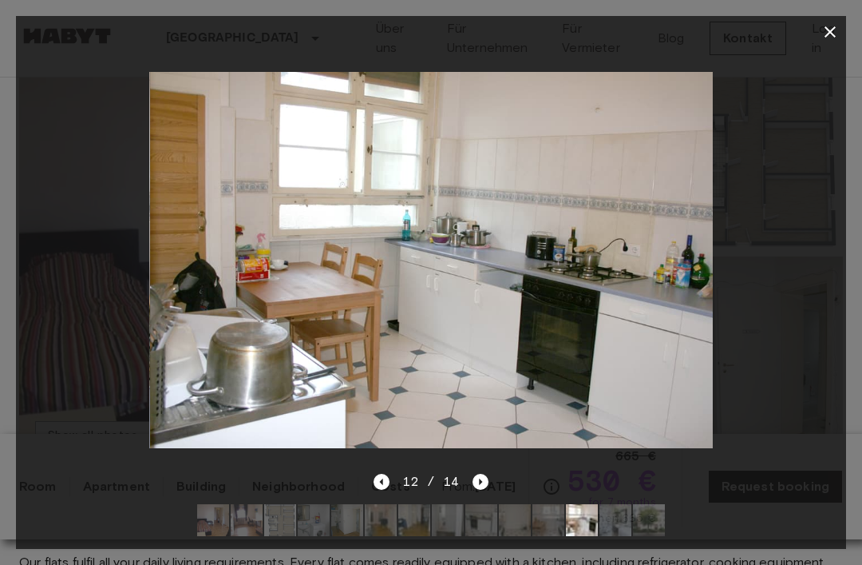
click at [783, 293] on div at bounding box center [431, 260] width 831 height 424
click at [823, 20] on button "button" at bounding box center [831, 32] width 32 height 32
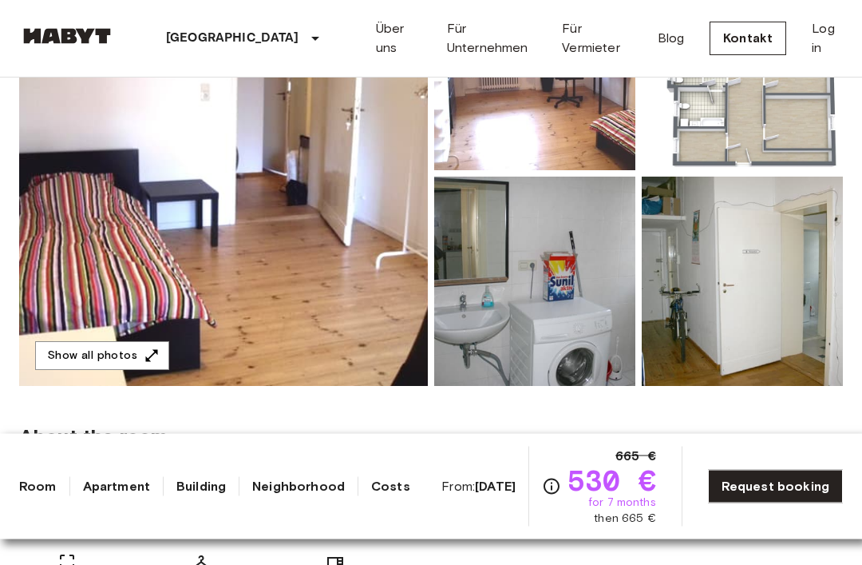
scroll to position [0, 0]
